Goal: Task Accomplishment & Management: Use online tool/utility

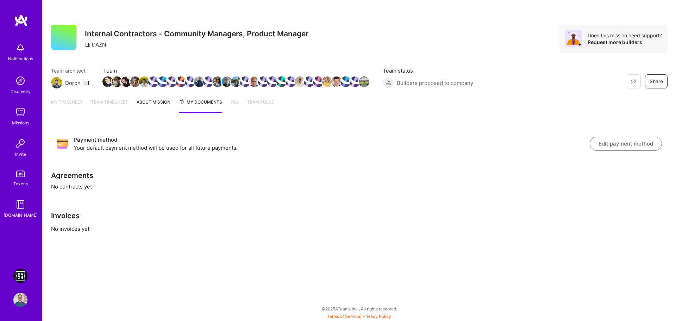
click at [25, 274] on img at bounding box center [20, 276] width 14 height 14
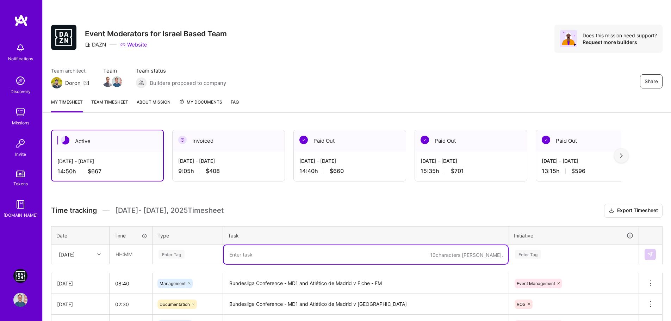
click at [263, 252] on textarea at bounding box center [366, 254] width 284 height 19
paste textarea "[PERSON_NAME] v [GEOGRAPHIC_DATA]"
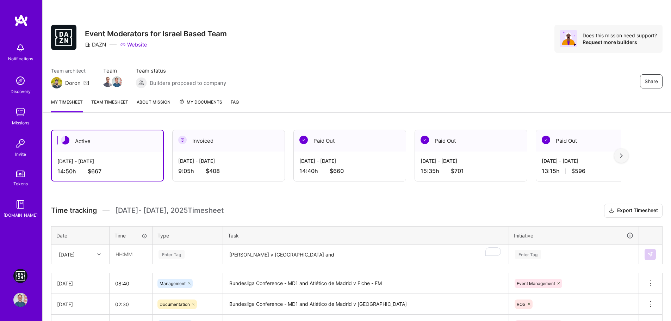
click at [336, 255] on textarea "[PERSON_NAME] v [GEOGRAPHIC_DATA] and" at bounding box center [366, 254] width 284 height 19
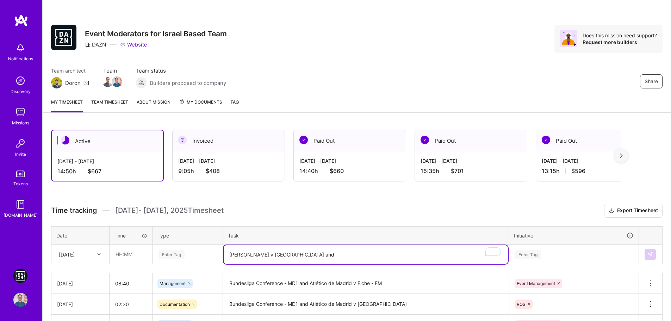
paste textarea "Real Sociedad v Espanyol"
type textarea "[PERSON_NAME] v [GEOGRAPHIC_DATA] and Real Sociedad v Espanyol ROS"
click at [131, 250] on input "text" at bounding box center [131, 254] width 42 height 19
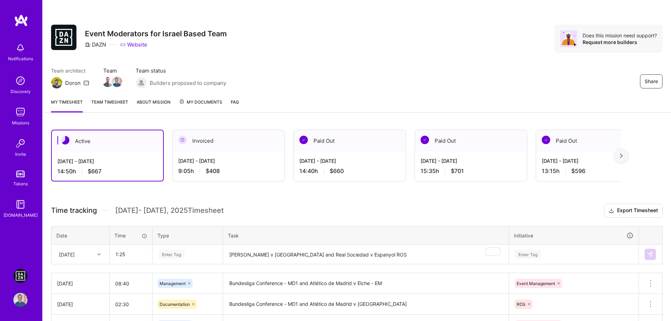
type input "01:25"
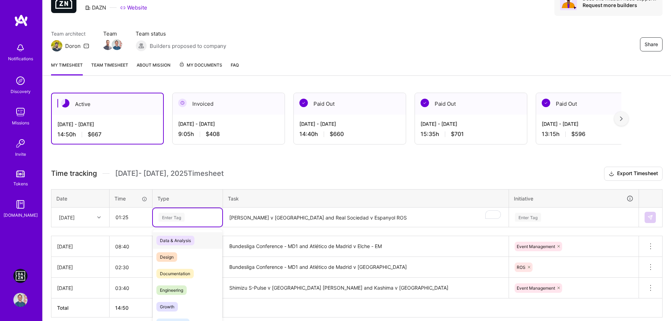
click at [196, 226] on div "option Data & Analysis focused, 0 of 2. 17 results available. Use Up and Down t…" at bounding box center [187, 217] width 69 height 18
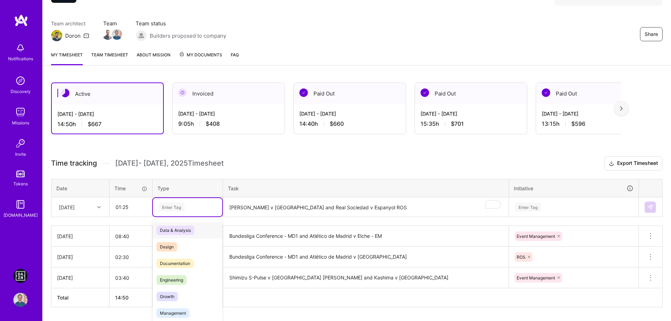
scroll to position [54, 0]
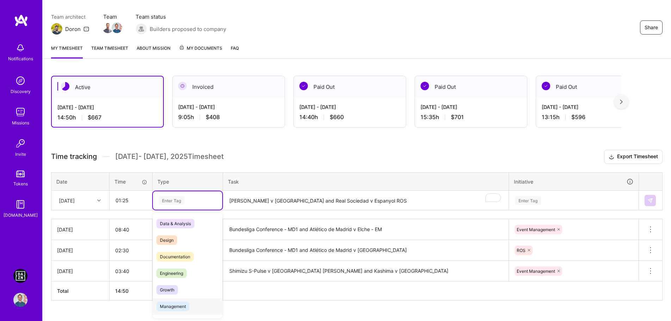
click at [177, 302] on span "Management" at bounding box center [172, 306] width 33 height 10
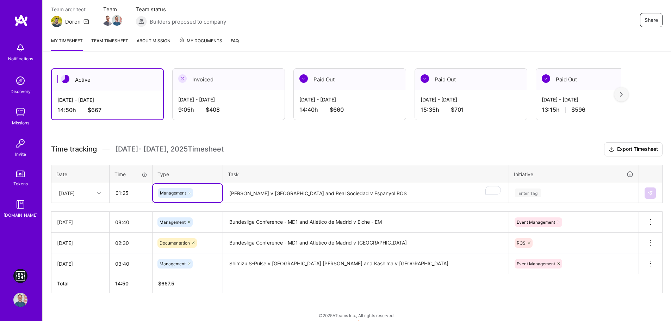
click at [542, 201] on td "Enter Tag" at bounding box center [574, 193] width 130 height 20
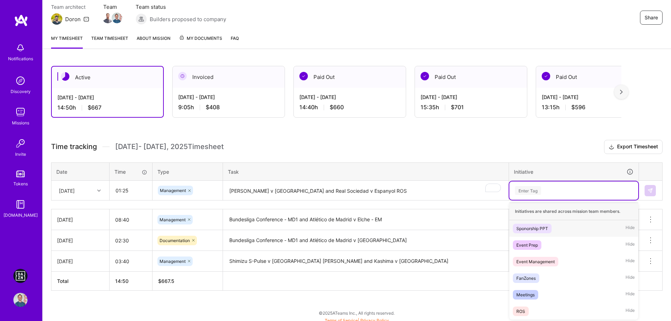
scroll to position [65, 0]
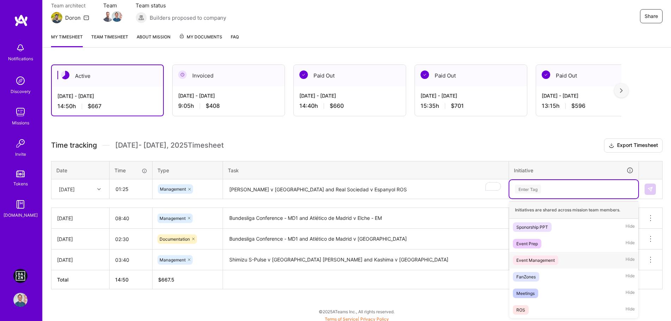
click at [190, 187] on icon at bounding box center [189, 189] width 4 height 4
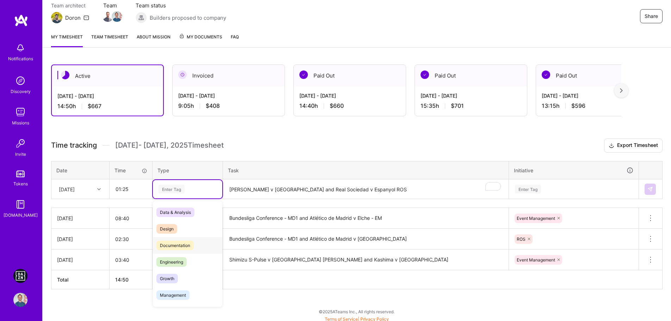
click at [187, 246] on span "Documentation" at bounding box center [174, 245] width 37 height 10
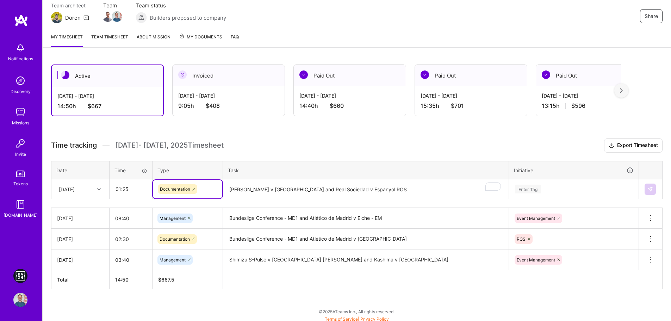
click at [557, 193] on div "Enter Tag" at bounding box center [573, 189] width 119 height 9
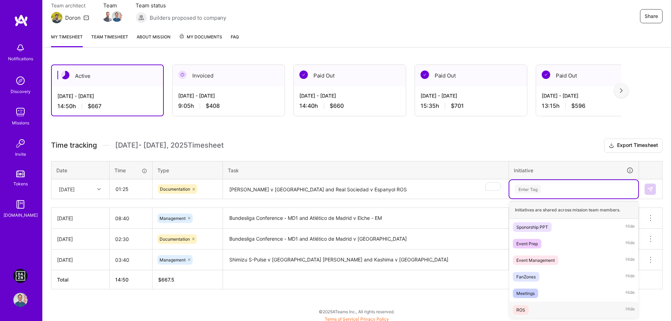
click at [536, 311] on div "ROS Hide" at bounding box center [573, 309] width 129 height 17
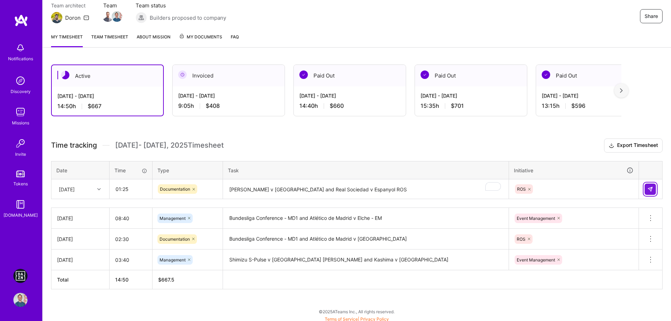
click at [654, 186] on button at bounding box center [649, 188] width 11 height 11
